Goal: Task Accomplishment & Management: Manage account settings

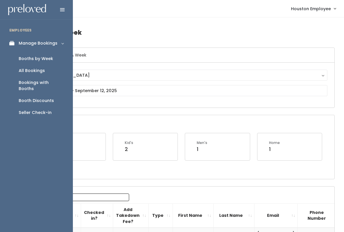
click at [15, 45] on icon at bounding box center [13, 43] width 8 height 5
click at [50, 44] on div "Manage Bookings" at bounding box center [38, 43] width 39 height 6
click at [37, 71] on div "All Bookings" at bounding box center [32, 71] width 26 height 6
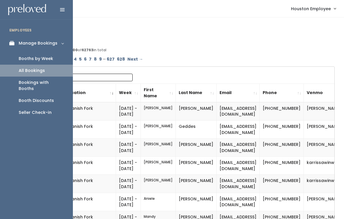
click at [42, 58] on div "Booths by Week" at bounding box center [36, 59] width 34 height 6
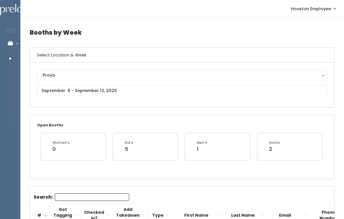
click at [81, 73] on div "Provo" at bounding box center [182, 75] width 279 height 6
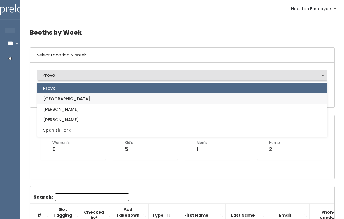
click at [76, 99] on link "[GEOGRAPHIC_DATA]" at bounding box center [182, 99] width 290 height 10
select select "5"
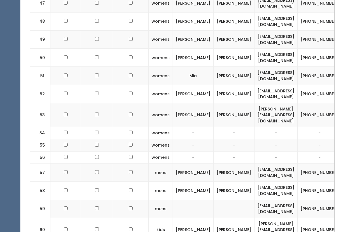
scroll to position [1092, 0]
